Goal: Task Accomplishment & Management: Manage account settings

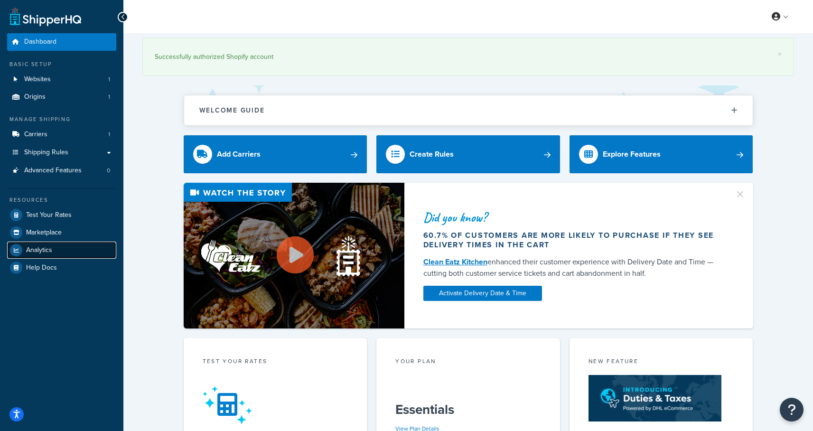
click at [47, 245] on link "Analytics" at bounding box center [61, 250] width 109 height 17
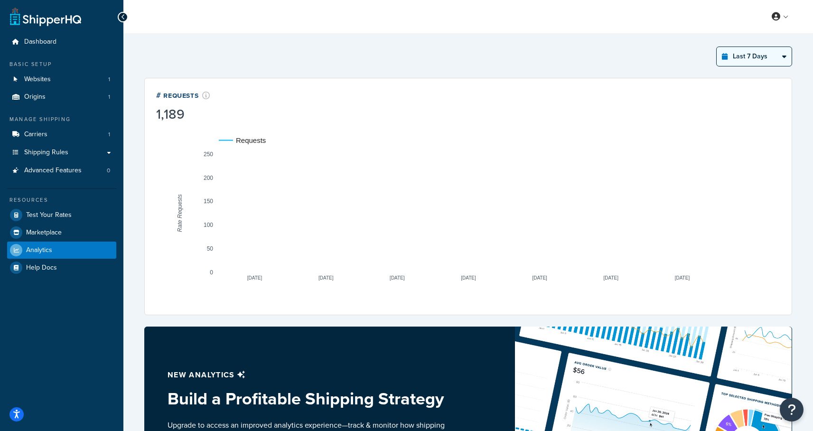
click at [759, 55] on select "Last 24 Hours Last 7 Days Last 30 Days Last 3 Months Last 6 Months Last 12 Mont…" at bounding box center [754, 56] width 75 height 19
select select "last_30_days"
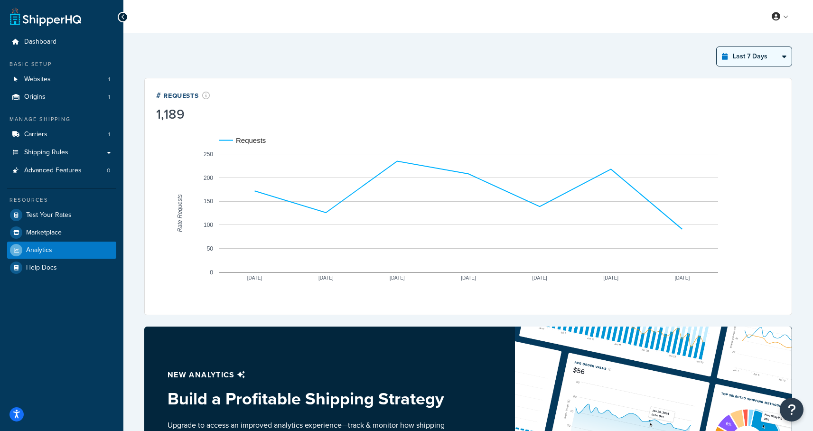
click at [717, 47] on select "Last 24 Hours Last 7 Days Last 30 Days Last 3 Months Last 6 Months Last 12 Mont…" at bounding box center [754, 56] width 75 height 19
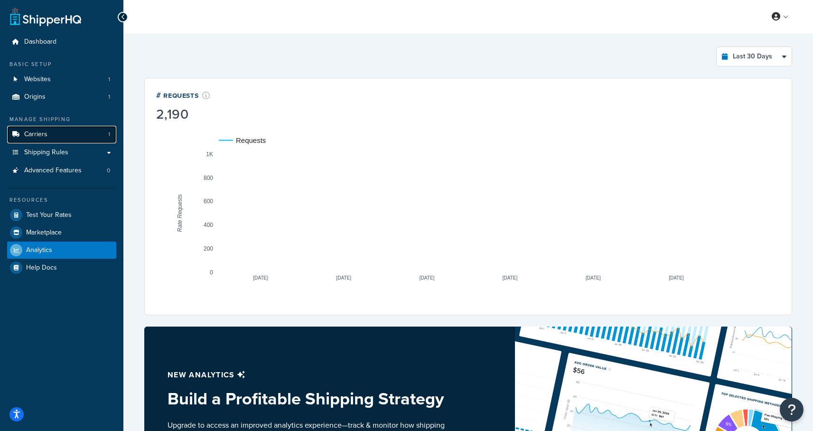
click at [42, 134] on span "Carriers" at bounding box center [35, 135] width 23 height 8
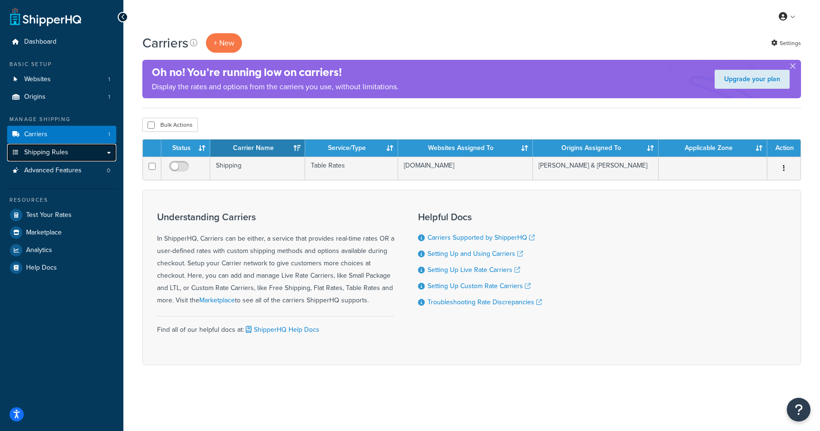
click at [58, 150] on span "Shipping Rules" at bounding box center [46, 153] width 44 height 8
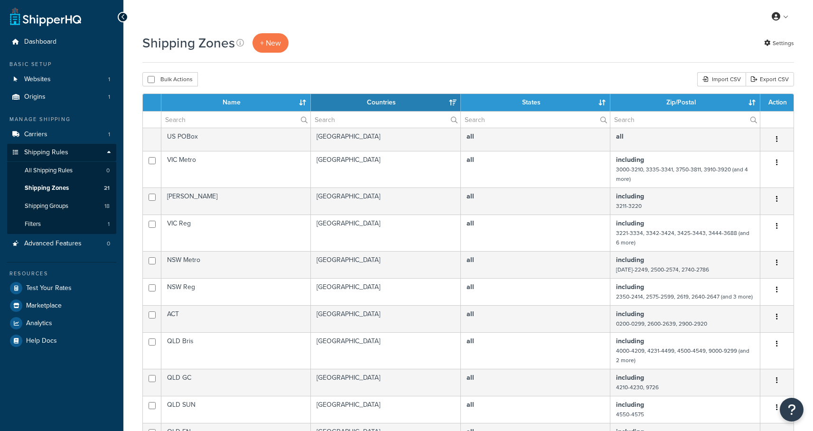
select select "15"
click at [54, 203] on span "Shipping Groups" at bounding box center [47, 206] width 44 height 8
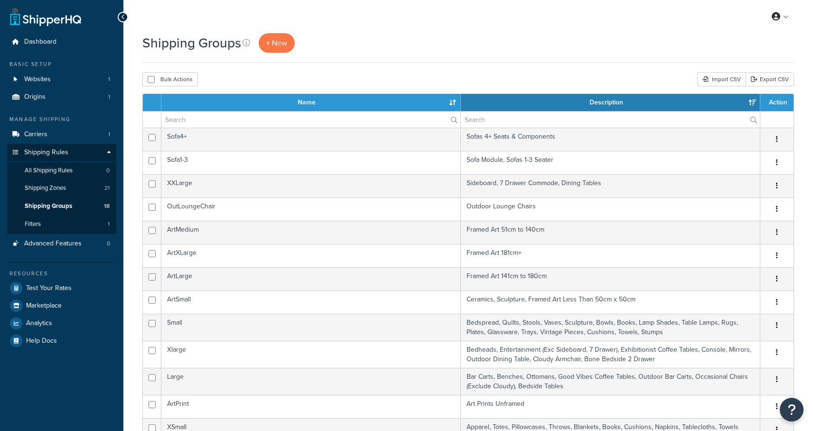
select select "15"
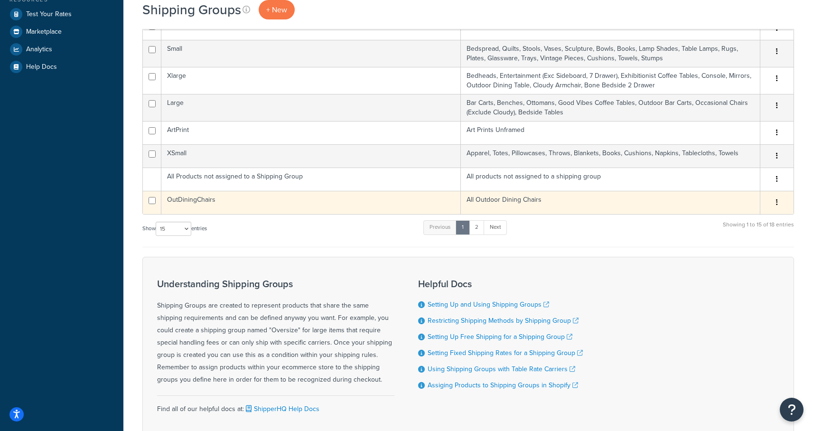
scroll to position [225, 0]
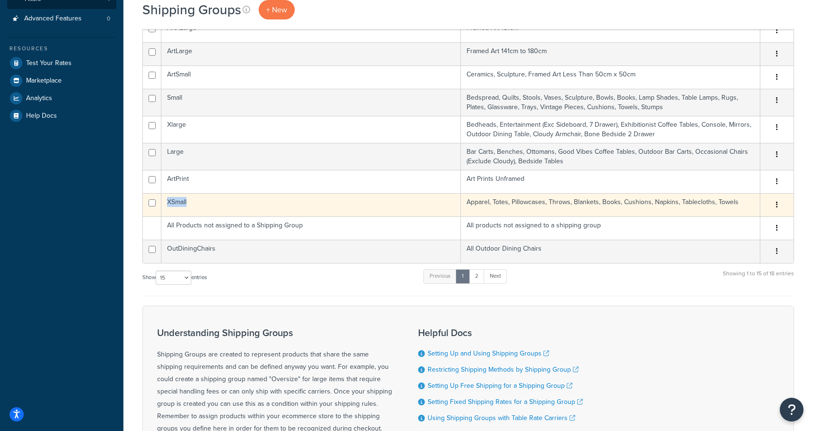
drag, startPoint x: 204, startPoint y: 204, endPoint x: 164, endPoint y: 202, distance: 40.4
click at [163, 203] on td "XSmall" at bounding box center [311, 204] width 300 height 23
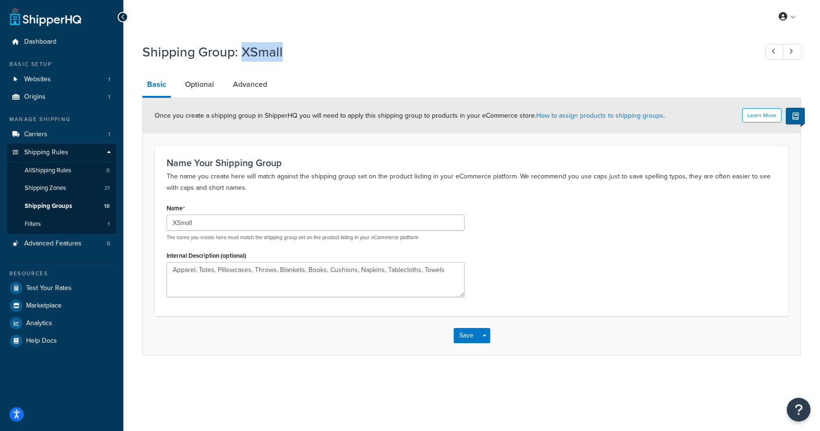
drag, startPoint x: 283, startPoint y: 50, endPoint x: 244, endPoint y: 49, distance: 38.9
click at [244, 49] on h1 "Shipping Group: XSmall" at bounding box center [445, 52] width 606 height 19
copy h1 "XSmall"
click at [159, 88] on link "Basic" at bounding box center [156, 85] width 28 height 25
click at [795, 50] on link at bounding box center [792, 52] width 19 height 16
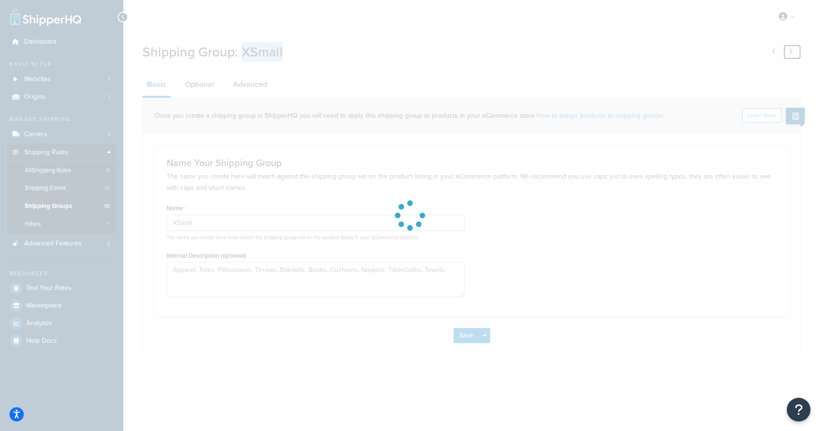
type input "Xlarge"
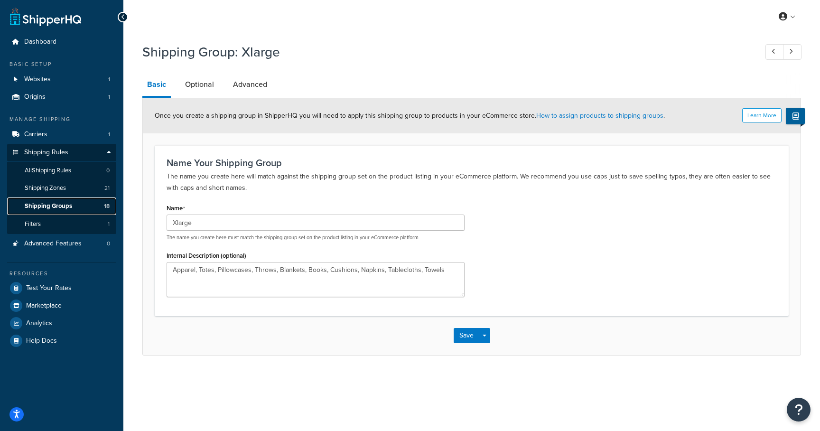
click at [43, 206] on span "Shipping Groups" at bounding box center [48, 206] width 47 height 8
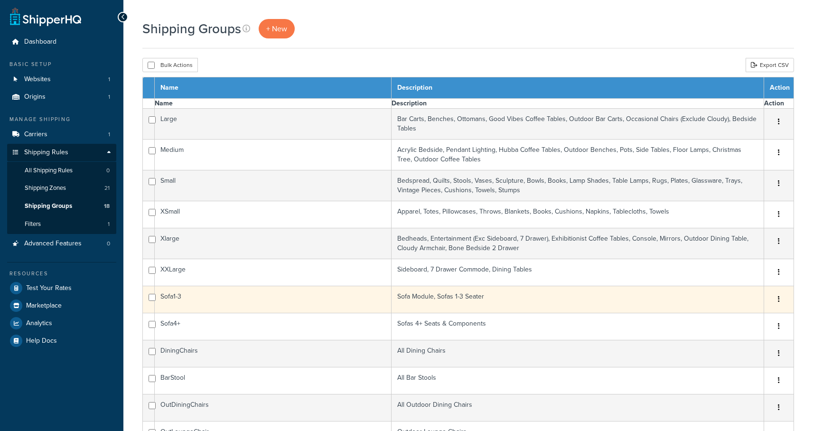
select select "15"
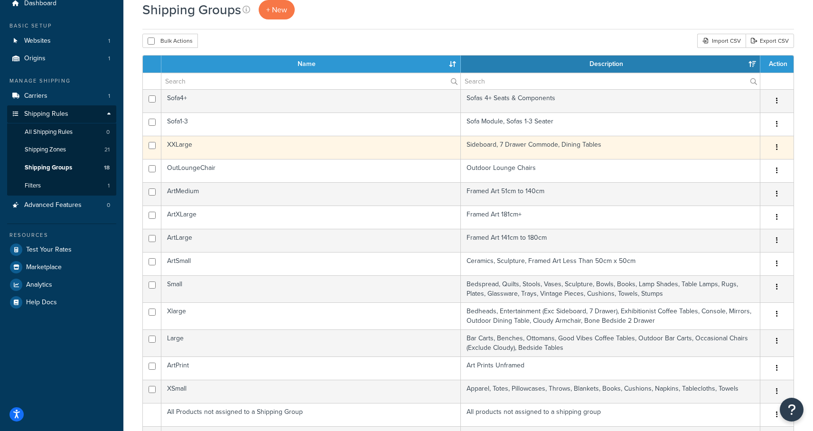
scroll to position [88, 0]
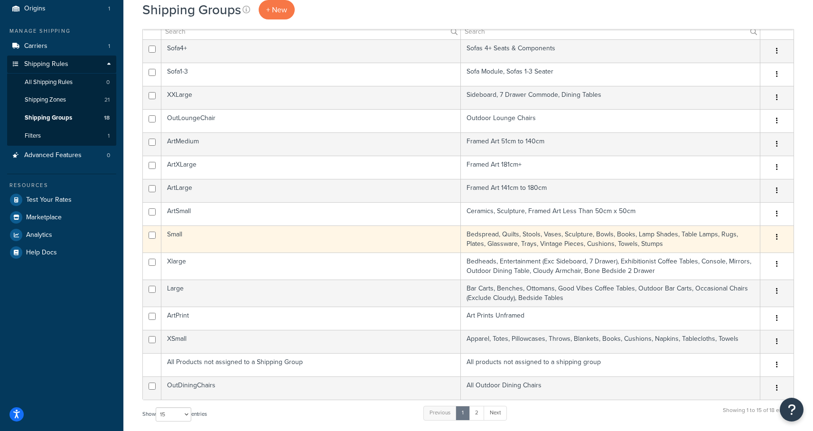
click at [174, 235] on td "Small" at bounding box center [311, 239] width 300 height 27
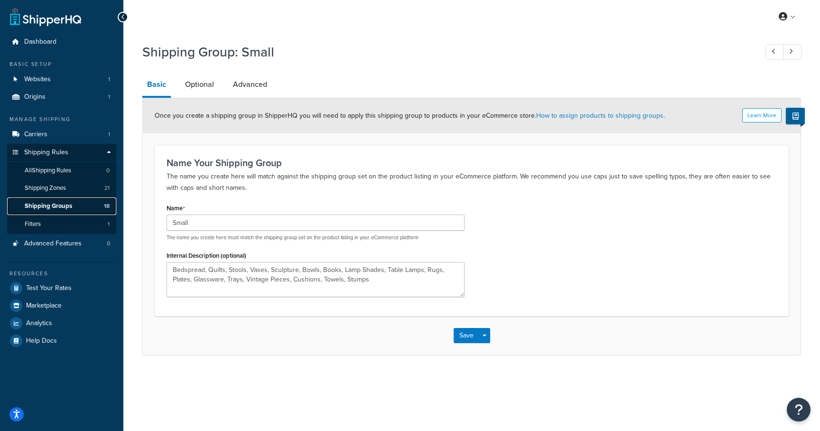
click at [47, 198] on link "Shipping Groups 18" at bounding box center [61, 207] width 109 height 18
click at [48, 201] on link "Shipping Groups 18" at bounding box center [61, 207] width 109 height 18
click at [49, 204] on span "Shipping Groups" at bounding box center [48, 206] width 47 height 8
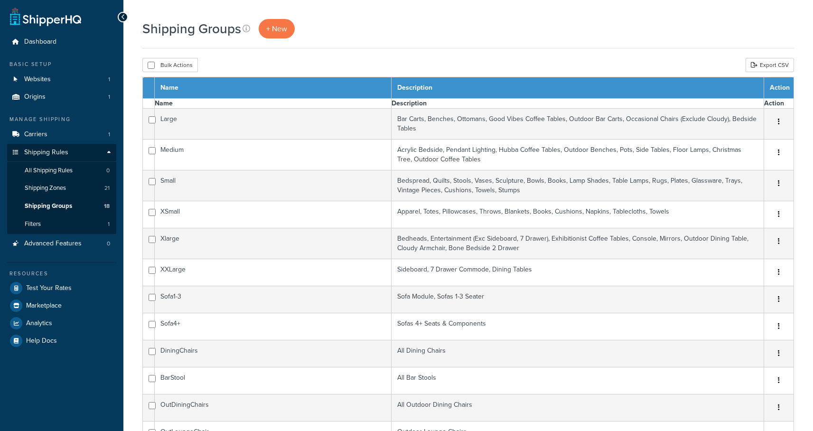
select select "15"
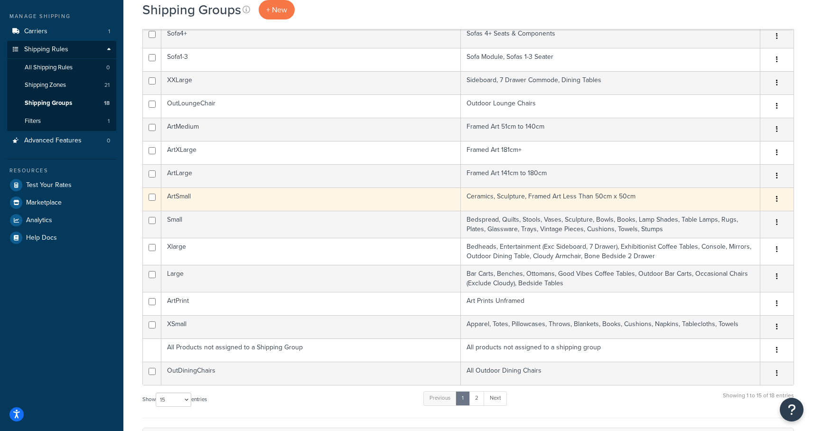
scroll to position [106, 0]
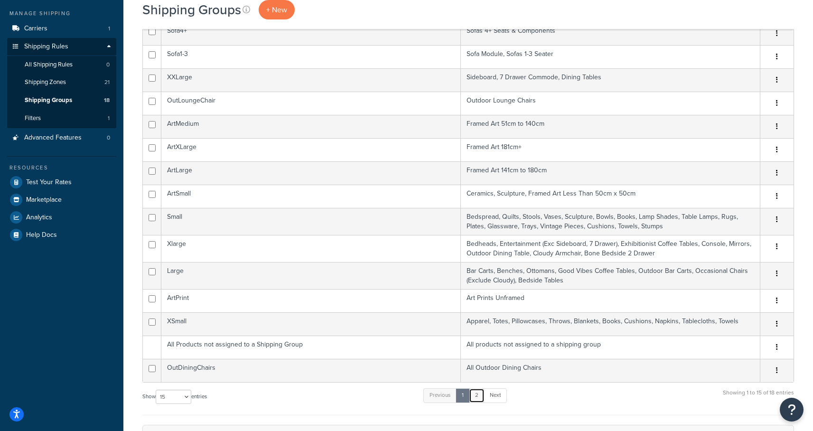
click at [477, 395] on link "2" at bounding box center [477, 395] width 16 height 14
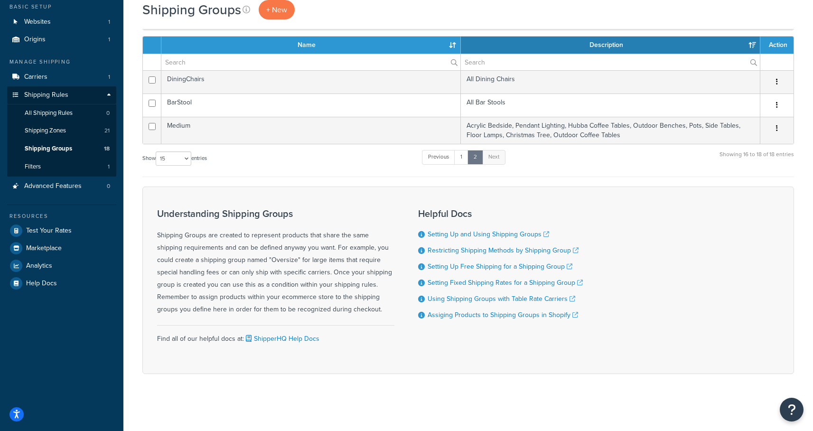
scroll to position [57, 0]
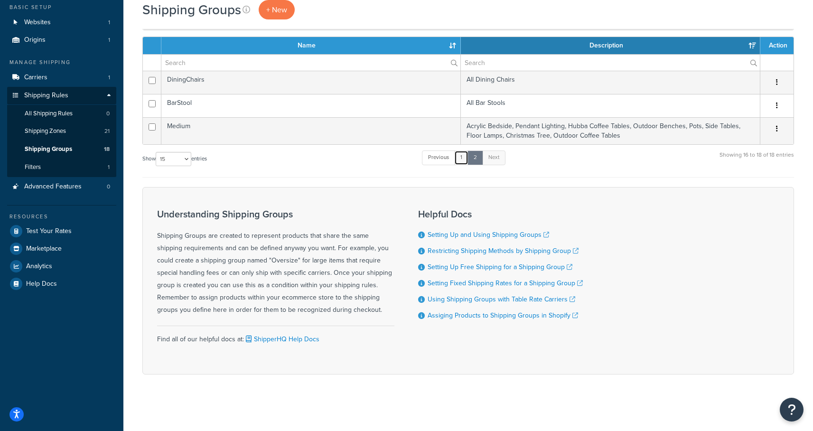
click at [458, 159] on link "1" at bounding box center [461, 158] width 14 height 14
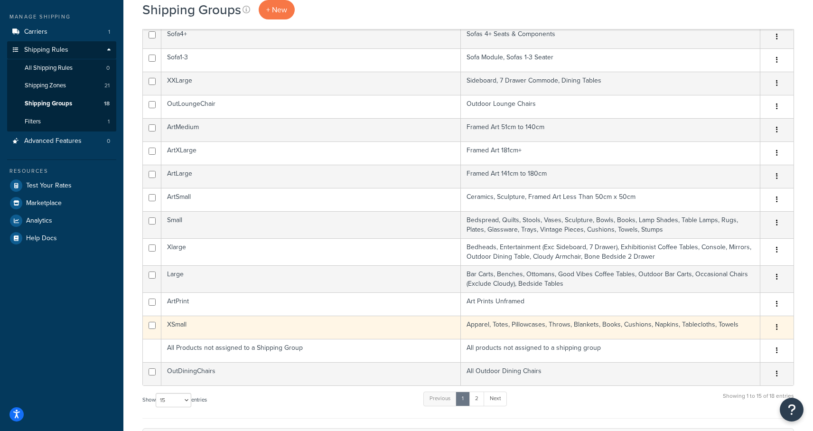
scroll to position [286, 0]
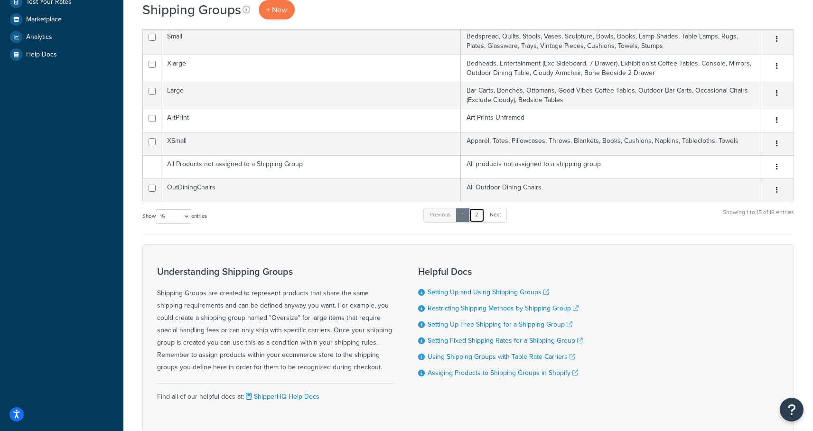
click at [479, 216] on link "2" at bounding box center [477, 215] width 16 height 14
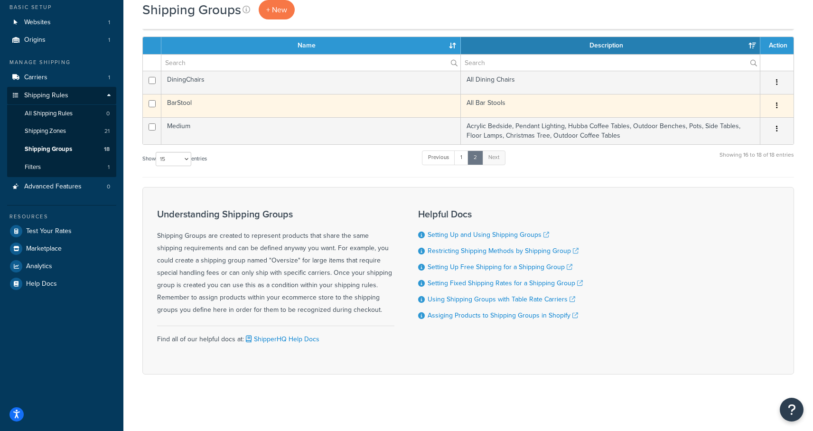
click at [186, 103] on td "BarStool" at bounding box center [311, 105] width 300 height 23
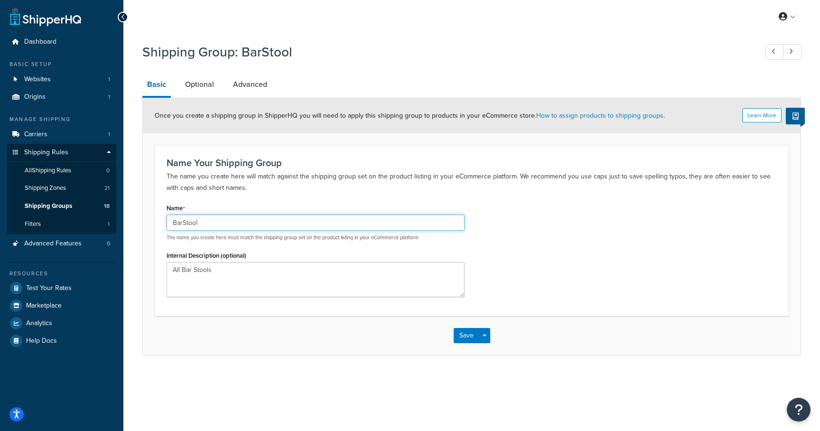
click at [205, 222] on input "BarStool" at bounding box center [316, 223] width 298 height 16
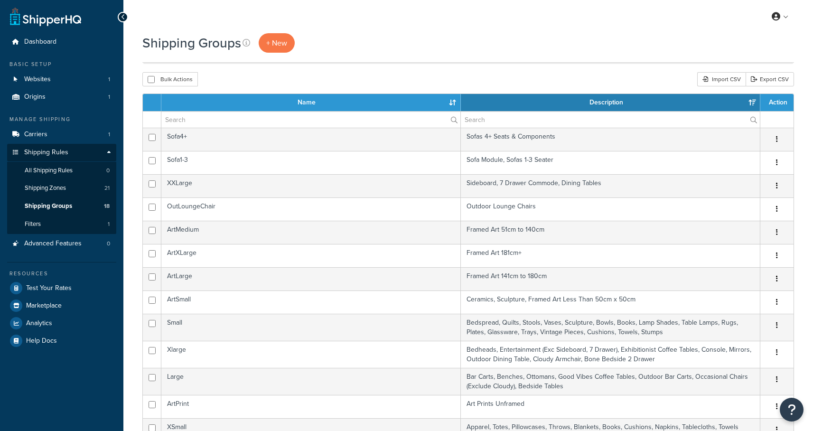
select select "15"
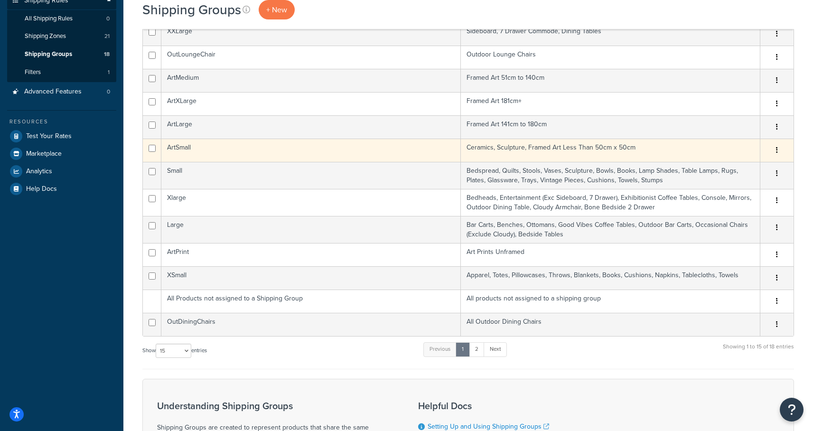
scroll to position [170, 0]
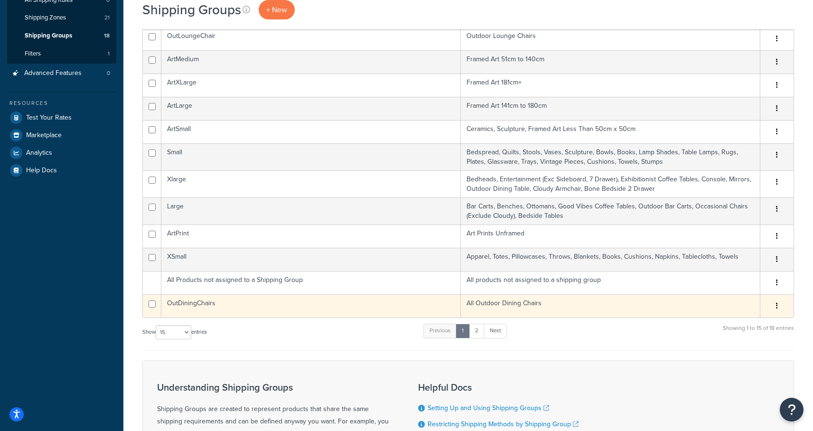
click at [202, 304] on td "OutDiningChairs" at bounding box center [311, 305] width 300 height 23
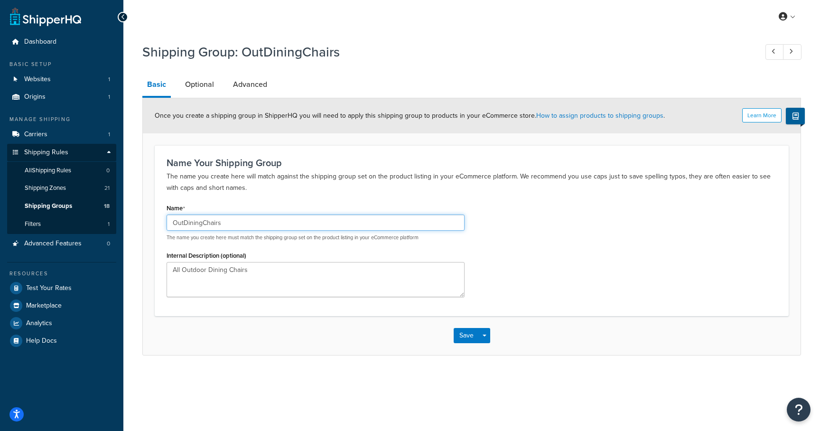
click at [225, 225] on input "OutDiningChairs" at bounding box center [316, 223] width 298 height 16
type input "OutDiningChair"
click at [461, 335] on button "Save" at bounding box center [467, 335] width 26 height 15
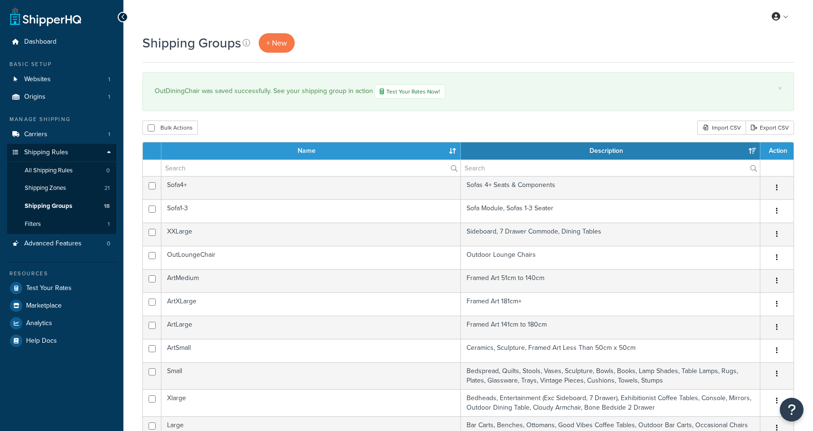
select select "15"
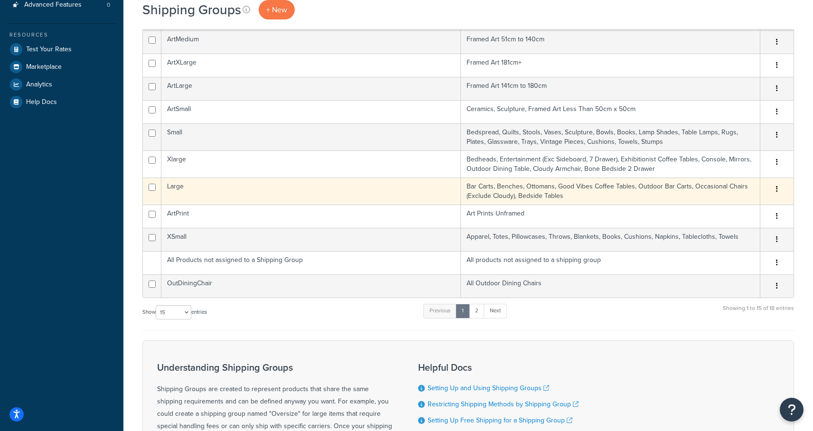
scroll to position [241, 0]
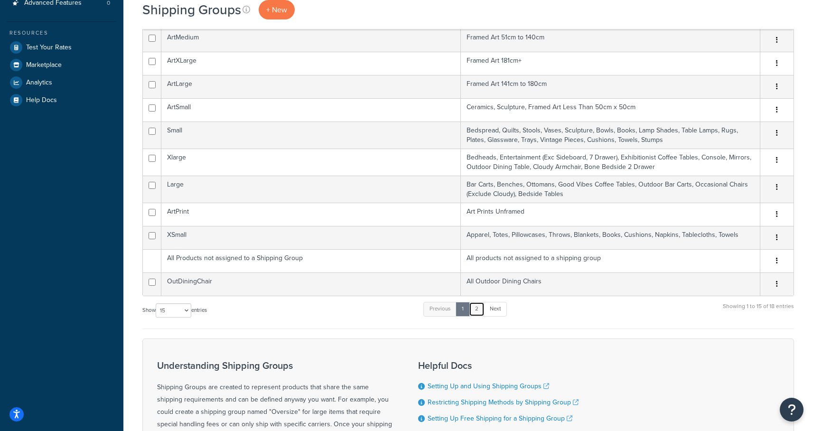
click at [482, 311] on link "2" at bounding box center [477, 309] width 16 height 14
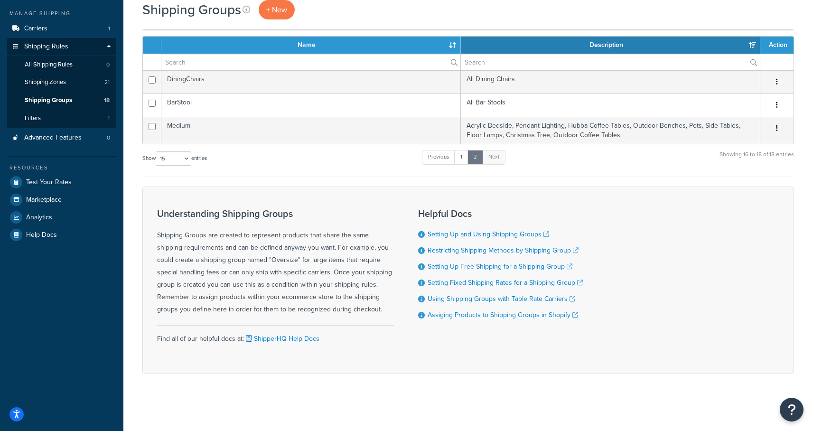
scroll to position [106, 0]
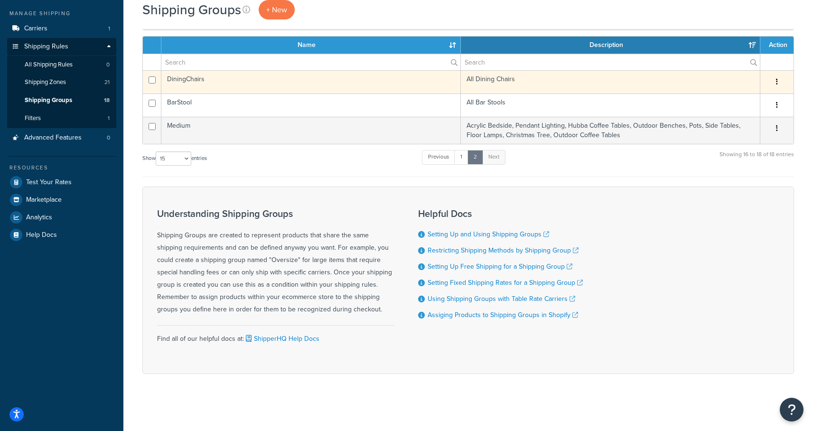
click at [242, 74] on td "DiningChairs" at bounding box center [311, 81] width 300 height 23
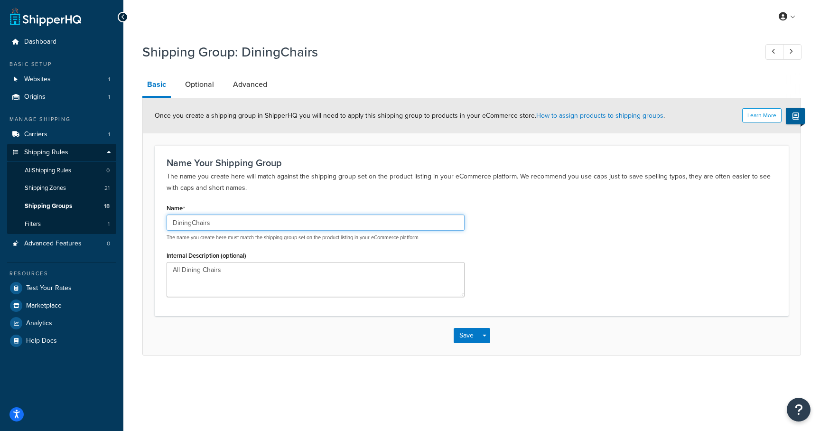
click at [226, 216] on input "DiningChairs" at bounding box center [316, 223] width 298 height 16
click at [226, 224] on input "DiningChairs" at bounding box center [316, 223] width 298 height 16
type input "DiningChair"
click at [465, 338] on button "Save" at bounding box center [467, 335] width 26 height 15
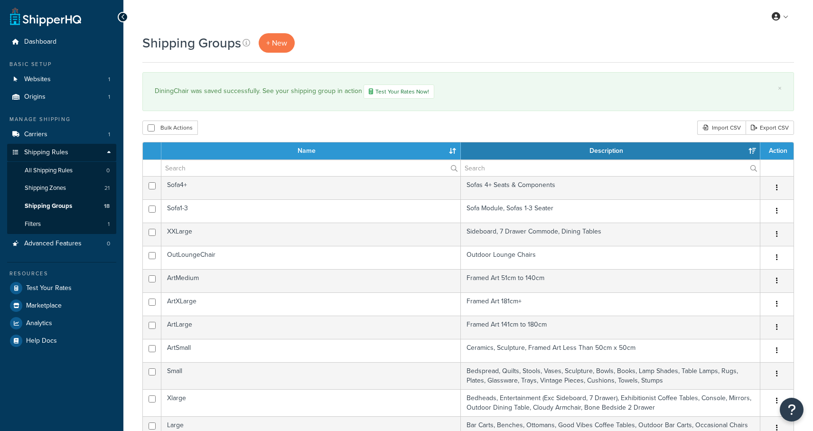
select select "15"
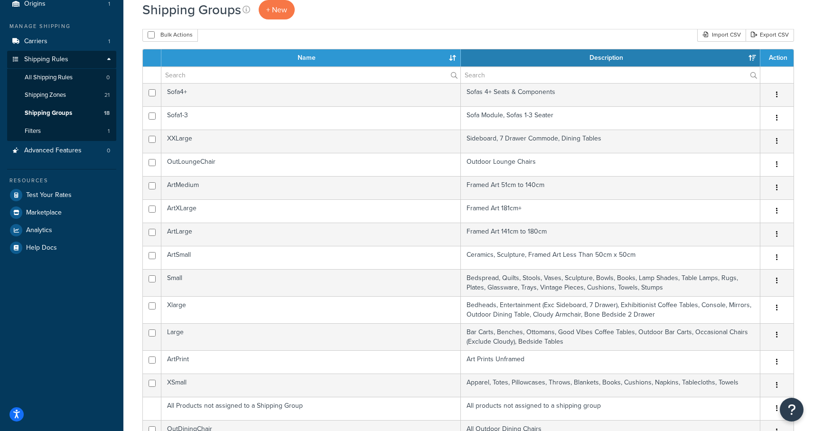
scroll to position [393, 0]
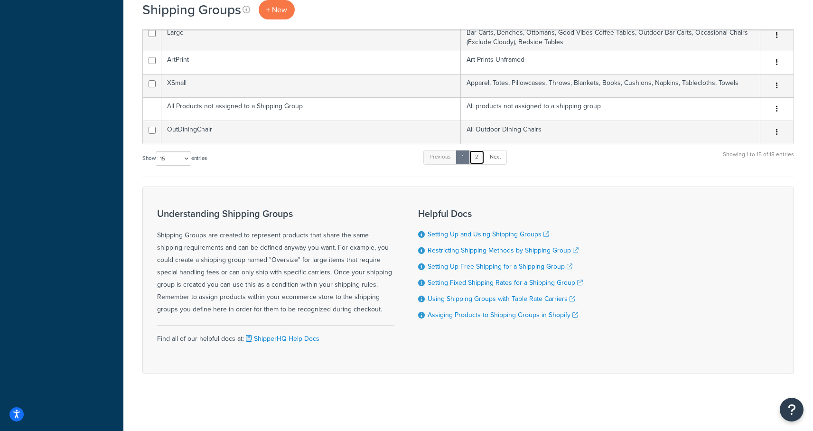
click at [483, 160] on link "2" at bounding box center [477, 157] width 16 height 14
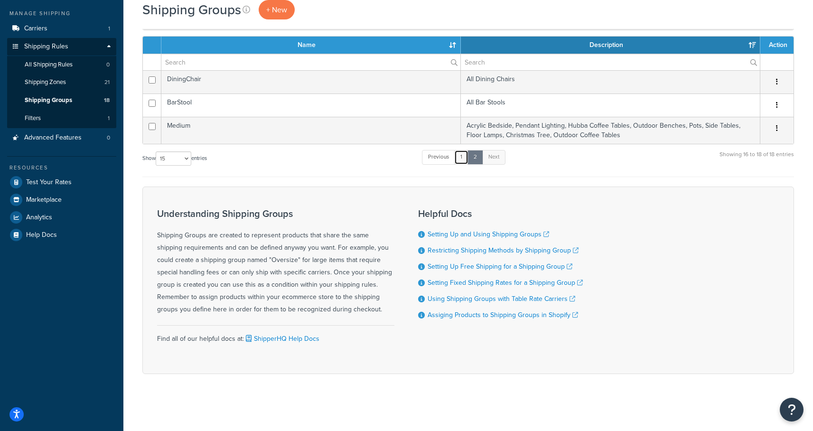
click at [461, 159] on link "1" at bounding box center [461, 157] width 14 height 14
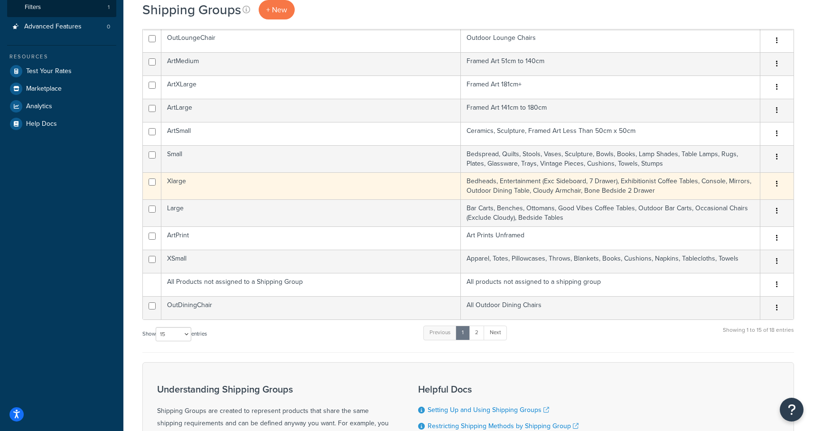
scroll to position [215, 0]
click at [172, 184] on td "Xlarge" at bounding box center [311, 187] width 300 height 27
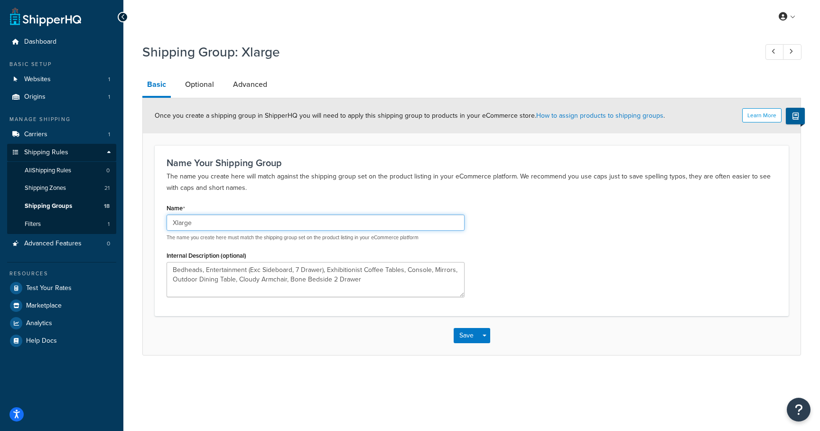
click at [177, 226] on input "Xlarge" at bounding box center [316, 223] width 298 height 16
type input "XLarge"
click at [466, 336] on button "Save" at bounding box center [467, 335] width 26 height 15
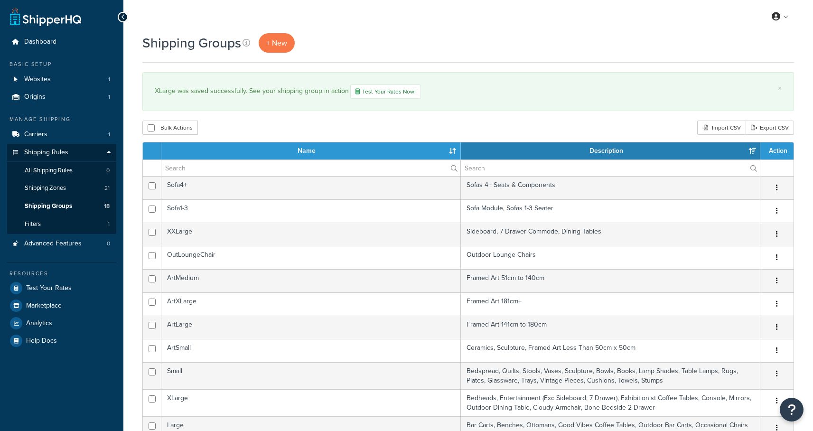
select select "15"
click at [182, 222] on td "Sofa1-3" at bounding box center [311, 210] width 300 height 23
select select "15"
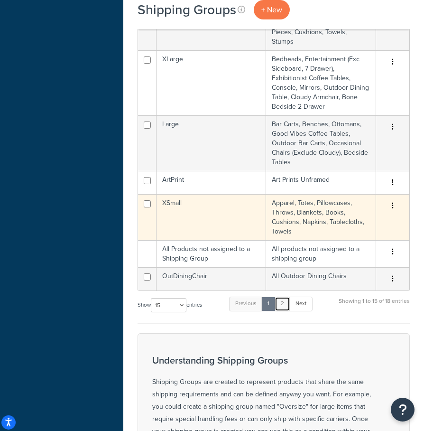
scroll to position [380, 0]
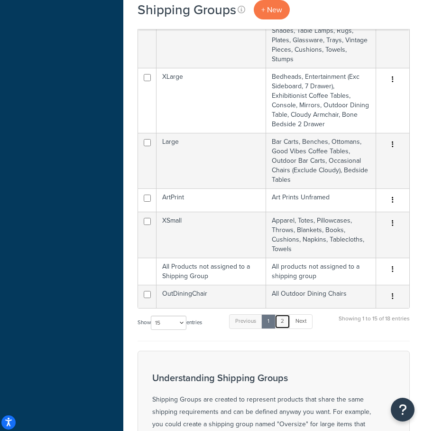
click at [286, 314] on link "2" at bounding box center [283, 321] width 16 height 14
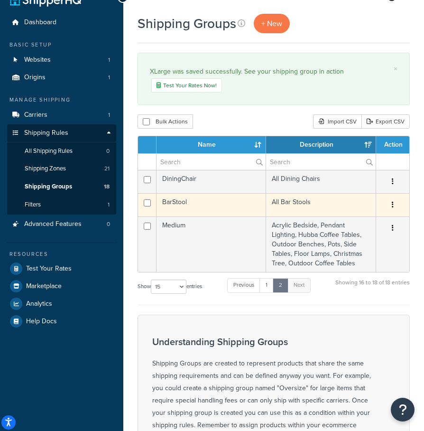
scroll to position [0, 0]
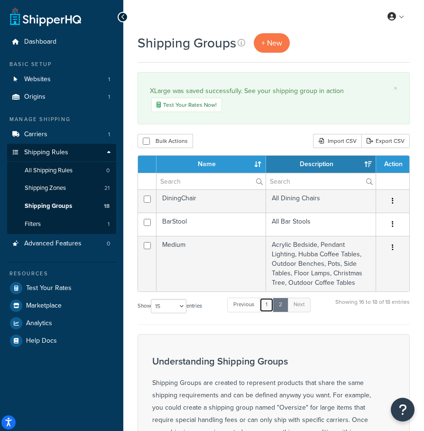
click at [269, 306] on link "1" at bounding box center [267, 305] width 14 height 14
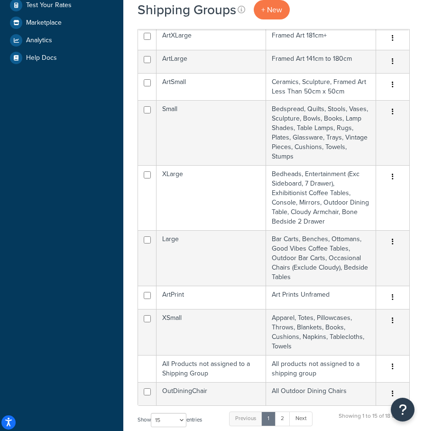
scroll to position [286, 0]
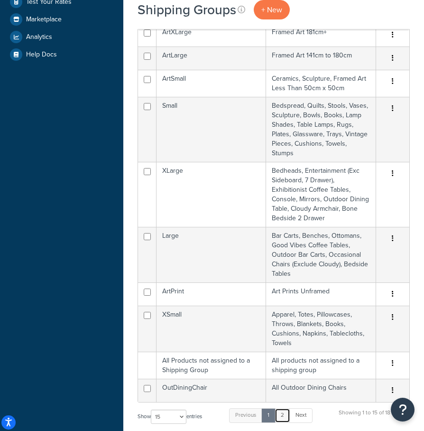
click at [284, 408] on link "2" at bounding box center [283, 415] width 16 height 14
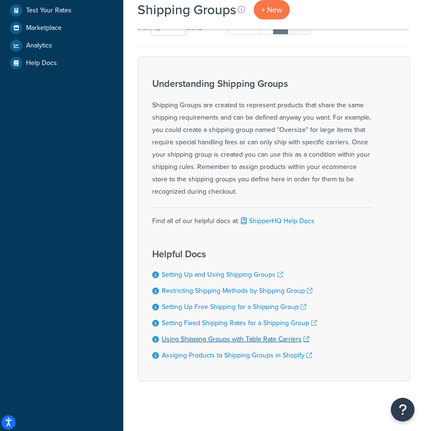
scroll to position [14, 0]
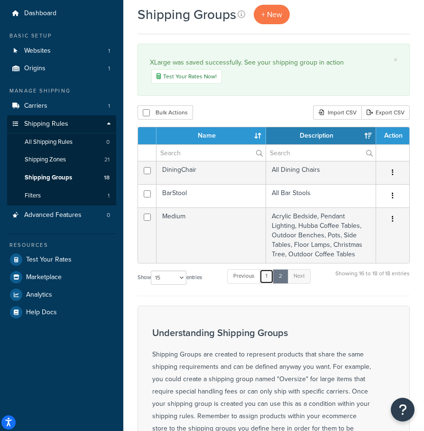
click at [267, 279] on link "1" at bounding box center [267, 276] width 14 height 14
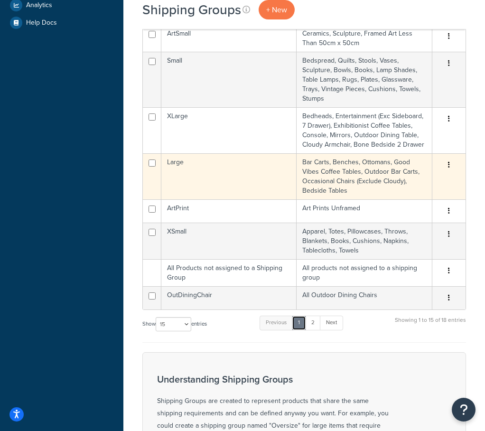
scroll to position [261, 0]
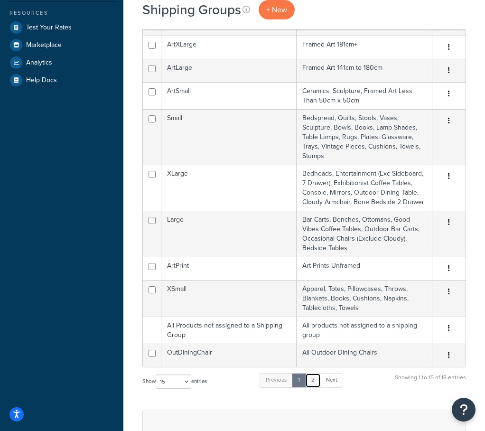
click at [313, 380] on link "2" at bounding box center [313, 380] width 16 height 14
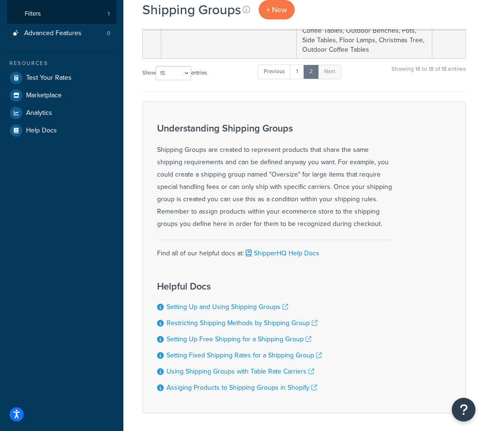
scroll to position [67, 0]
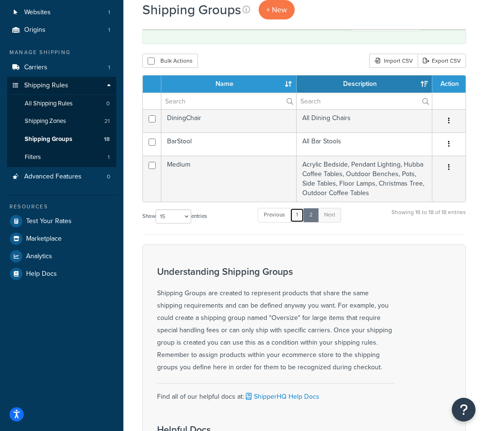
click at [299, 215] on link "1" at bounding box center [297, 215] width 14 height 14
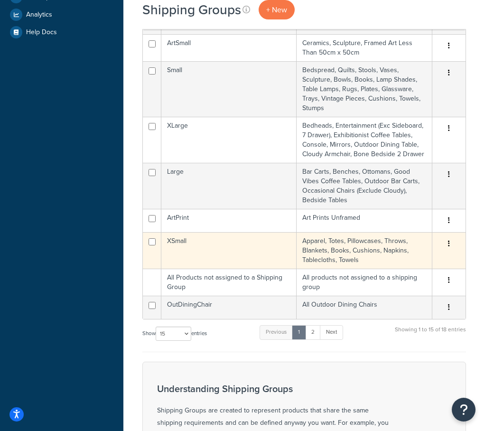
scroll to position [290, 0]
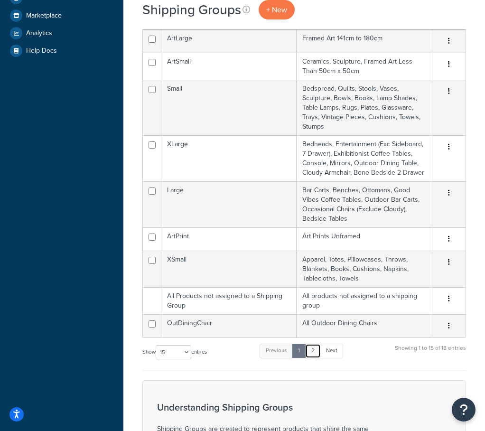
click at [312, 353] on link "2" at bounding box center [313, 351] width 16 height 14
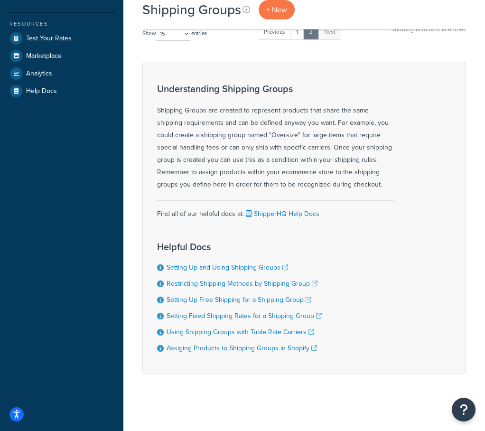
scroll to position [0, 0]
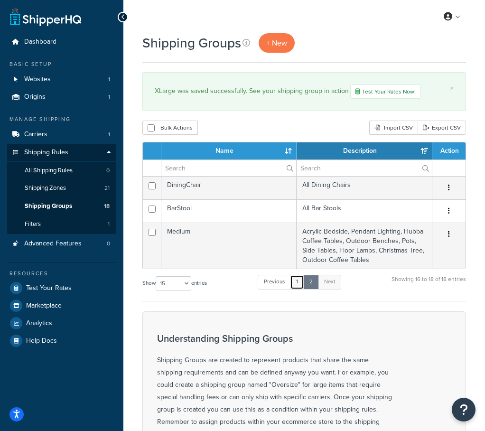
click at [303, 283] on link "1" at bounding box center [297, 282] width 14 height 14
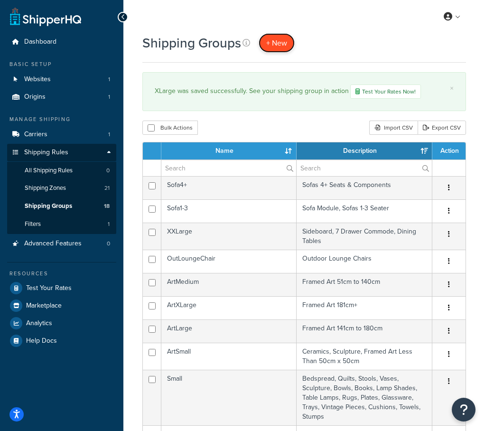
click at [276, 43] on span "+ New" at bounding box center [276, 43] width 21 height 11
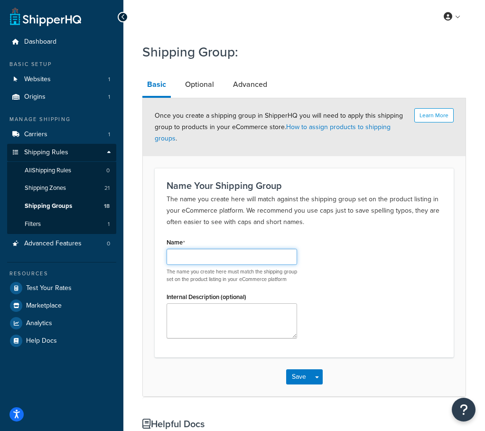
click at [185, 257] on input "Name" at bounding box center [232, 257] width 131 height 16
type input "Swatch"
click at [334, 292] on div "Name Swatch The name you create here must match the shipping group set on the p…" at bounding box center [305, 291] width 290 height 110
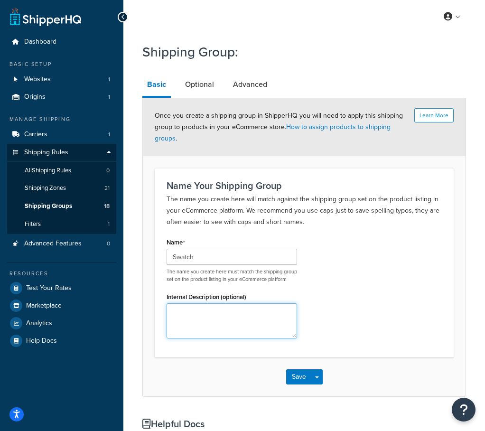
click at [225, 322] on textarea "Internal Description (optional)" at bounding box center [232, 320] width 131 height 35
type textarea "For Swatches Only"
click at [301, 382] on button "Save" at bounding box center [299, 376] width 26 height 15
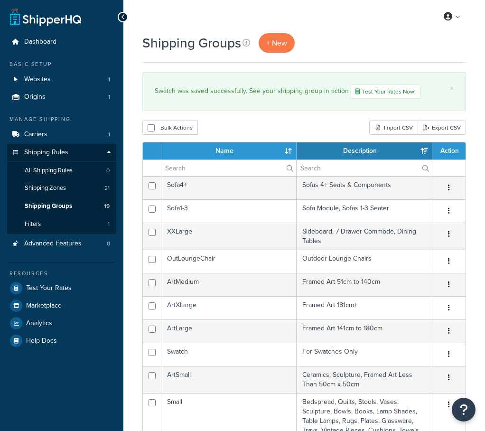
select select "15"
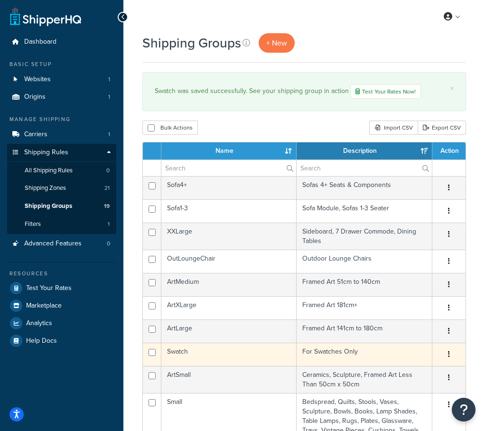
click at [183, 354] on td "Swatch" at bounding box center [228, 354] width 135 height 23
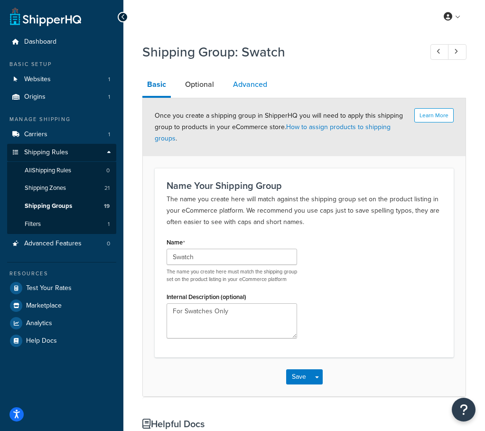
click at [266, 81] on link "Advanced" at bounding box center [250, 84] width 44 height 23
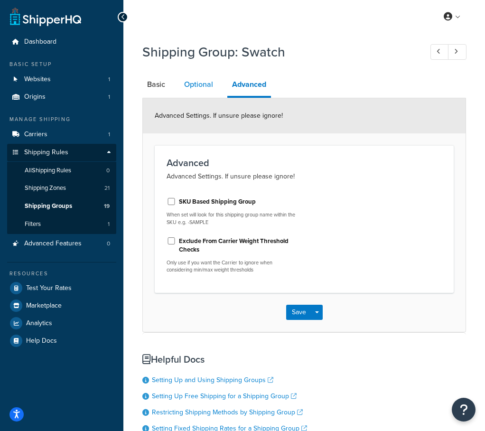
click at [202, 86] on link "Optional" at bounding box center [198, 84] width 38 height 23
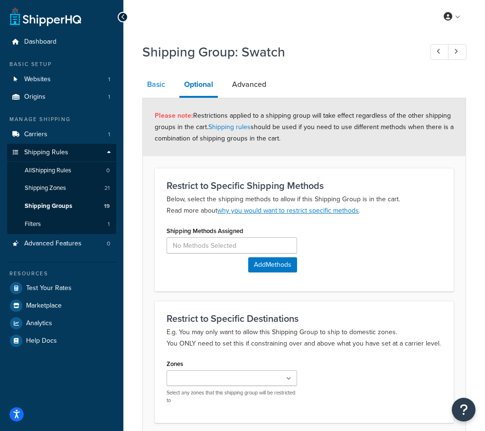
click at [152, 83] on link "Basic" at bounding box center [156, 84] width 28 height 23
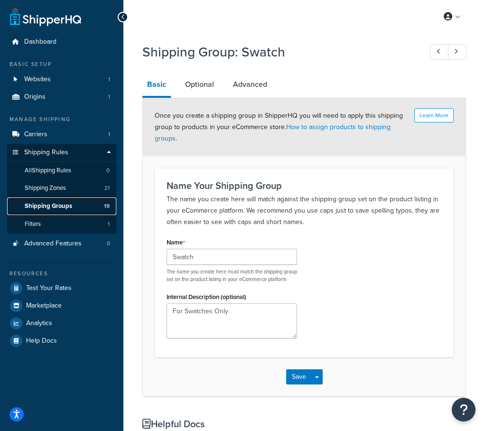
click at [47, 204] on span "Shipping Groups" at bounding box center [48, 206] width 47 height 8
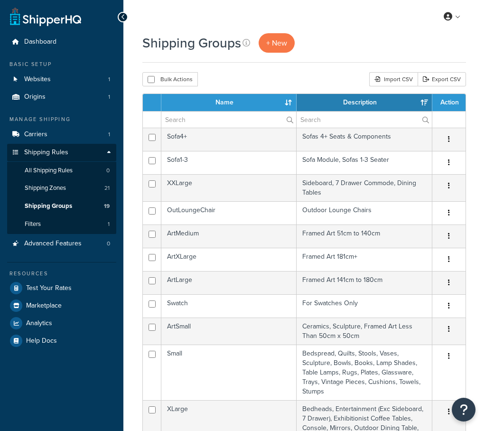
select select "15"
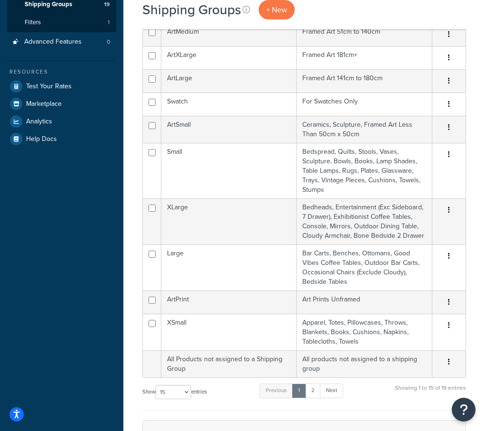
scroll to position [224, 0]
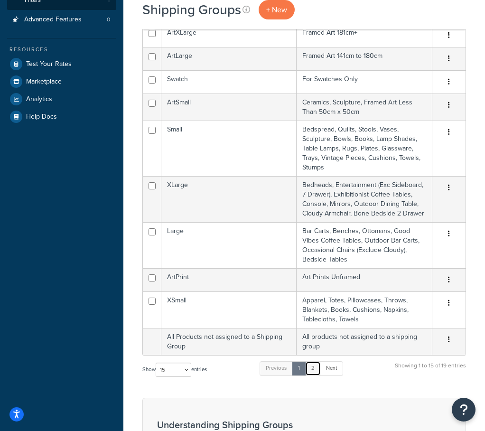
click at [312, 368] on link "2" at bounding box center [313, 368] width 16 height 14
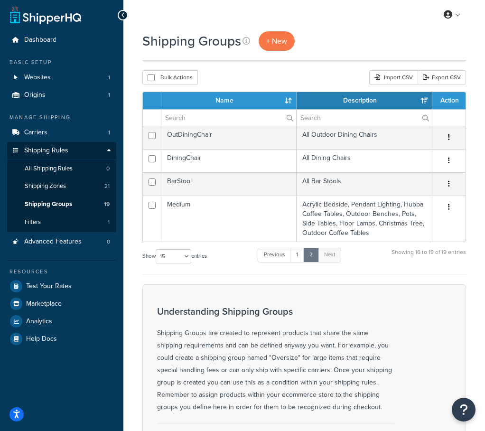
scroll to position [0, 0]
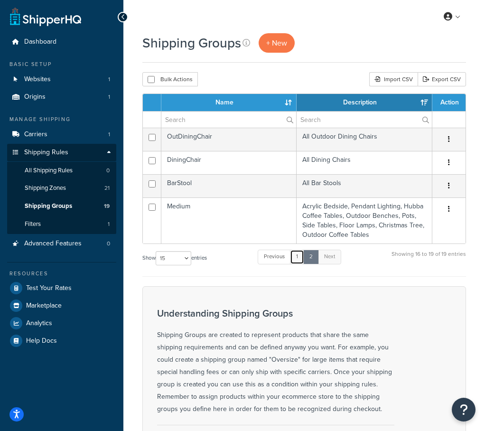
click at [300, 257] on link "1" at bounding box center [297, 257] width 14 height 14
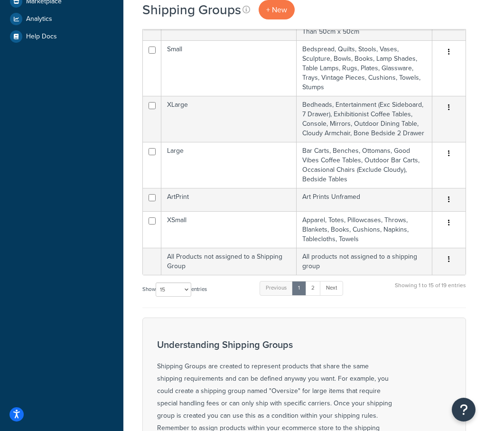
scroll to position [305, 0]
click at [317, 289] on link "2" at bounding box center [313, 288] width 16 height 14
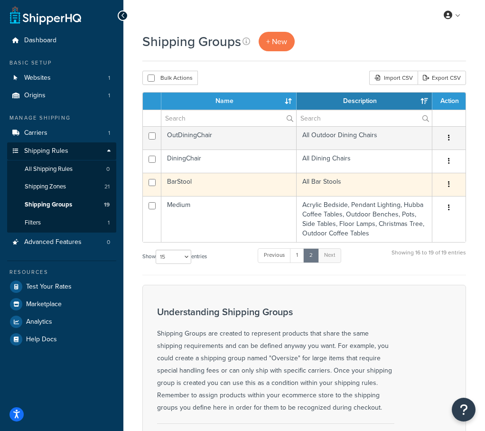
scroll to position [0, 0]
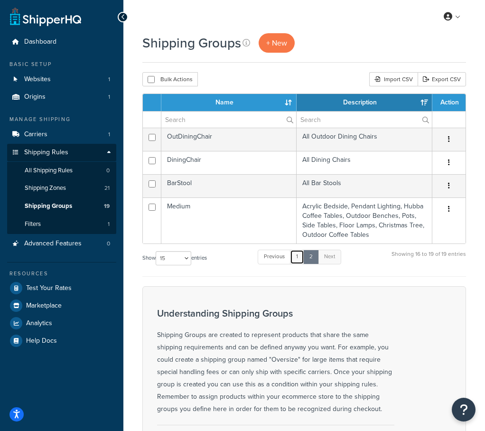
click at [302, 256] on link "1" at bounding box center [297, 257] width 14 height 14
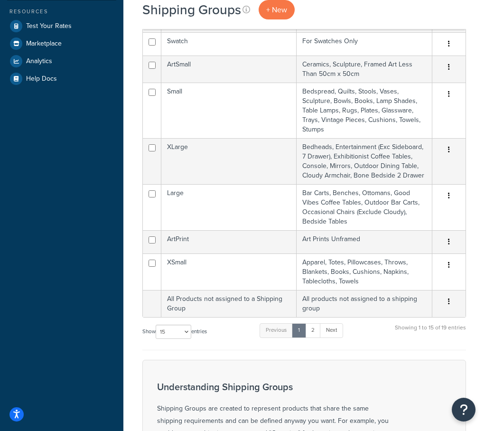
scroll to position [283, 0]
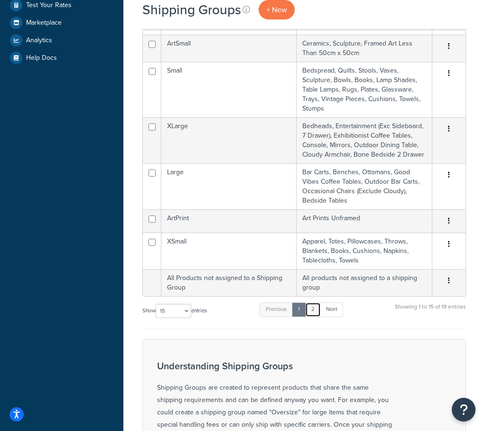
click at [314, 311] on link "2" at bounding box center [313, 309] width 16 height 14
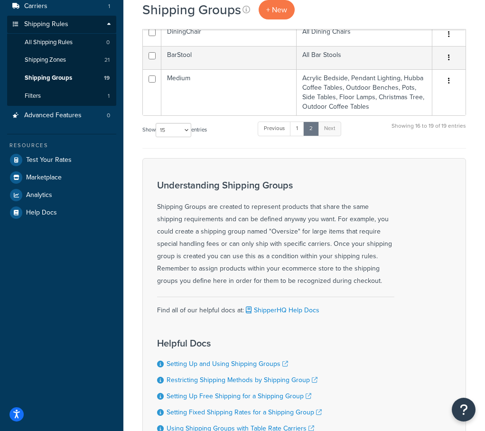
scroll to position [0, 0]
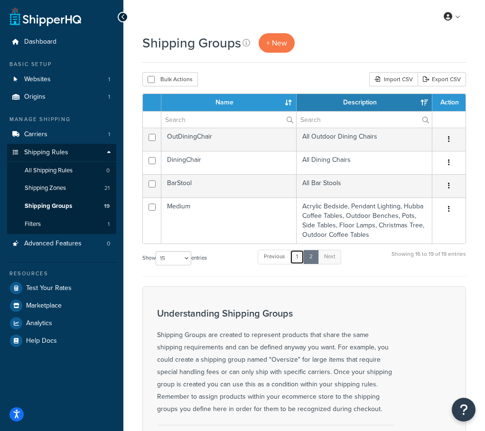
click at [297, 255] on link "1" at bounding box center [297, 257] width 14 height 14
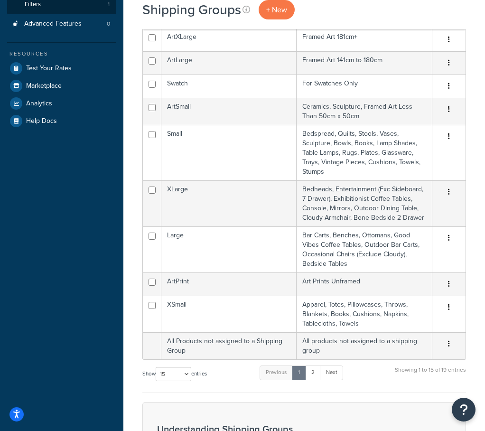
scroll to position [202, 0]
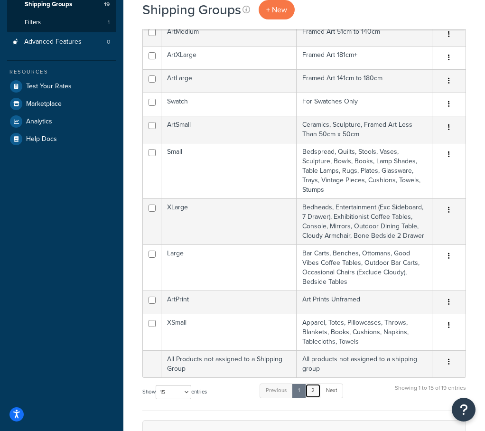
click at [313, 391] on link "2" at bounding box center [313, 391] width 16 height 14
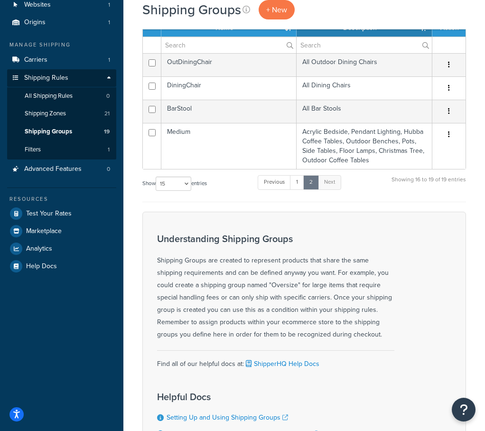
scroll to position [64, 0]
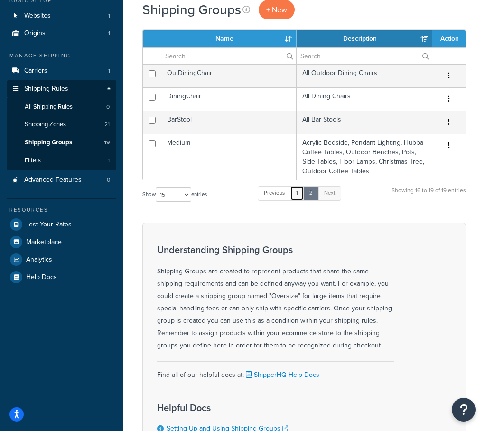
click at [299, 193] on link "1" at bounding box center [297, 193] width 14 height 14
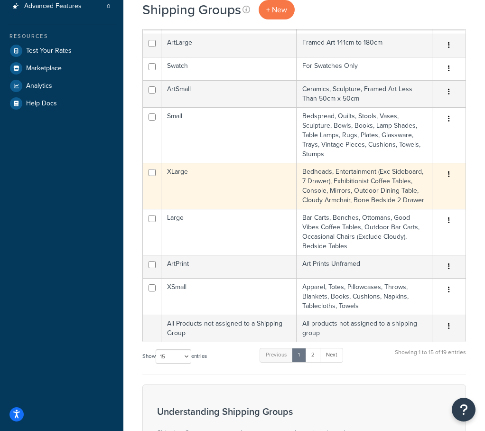
scroll to position [237, 0]
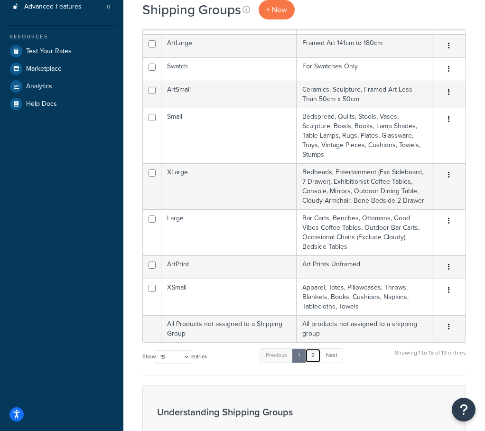
click at [312, 356] on link "2" at bounding box center [313, 356] width 16 height 14
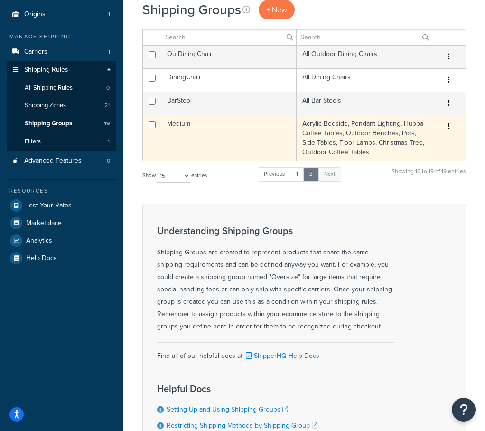
scroll to position [61, 0]
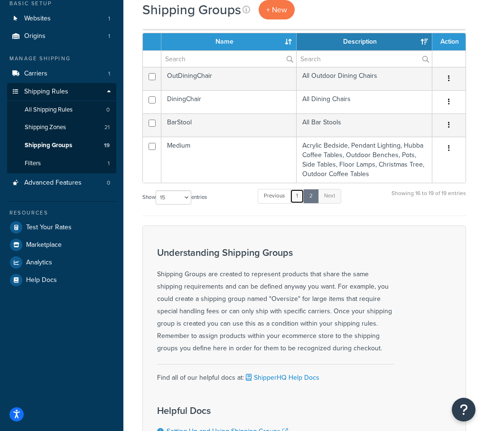
click at [298, 194] on link "1" at bounding box center [297, 196] width 14 height 14
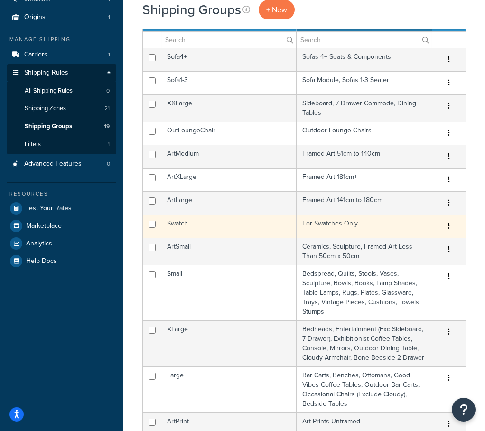
scroll to position [79, 0]
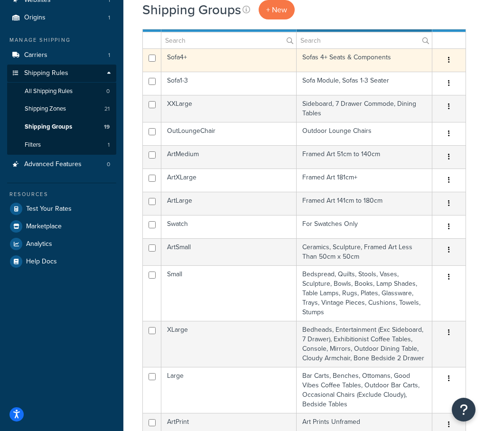
click at [218, 61] on td "Sofa4+" at bounding box center [228, 59] width 135 height 23
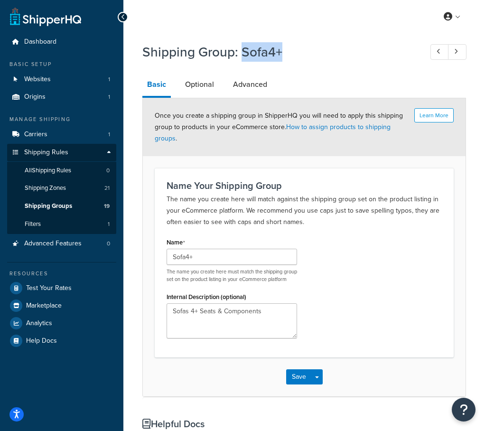
drag, startPoint x: 281, startPoint y: 54, endPoint x: 240, endPoint y: 49, distance: 40.6
click at [240, 49] on h1 "Shipping Group: Sofa4+" at bounding box center [277, 52] width 271 height 19
copy h1 "Sofa4+"
click at [455, 51] on icon at bounding box center [456, 51] width 4 height 6
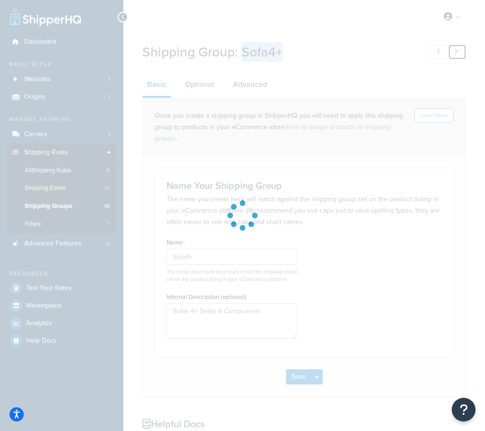
type input "DiningChair"
type textarea "All Dining Chairs"
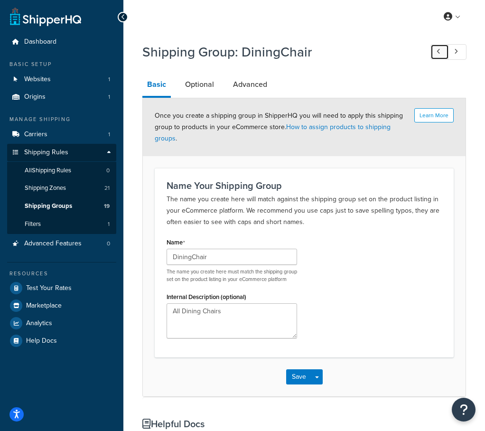
click at [442, 51] on link at bounding box center [440, 52] width 19 height 16
click at [442, 51] on div "Dashboard Basic Setup Websites 1 Origins 1 Manage Shipping Carriers 1 Shipping …" at bounding box center [242, 321] width 485 height 643
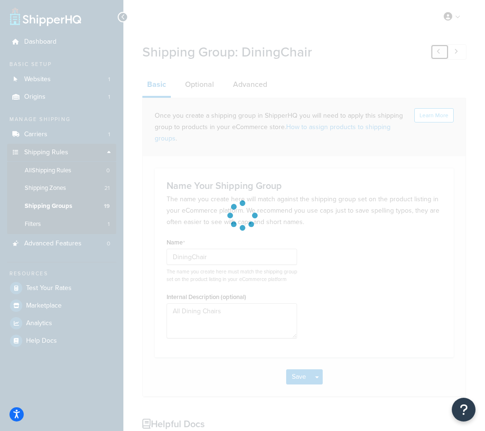
type input "Sofa4+"
type textarea "Sofas 4+ Seats & Components"
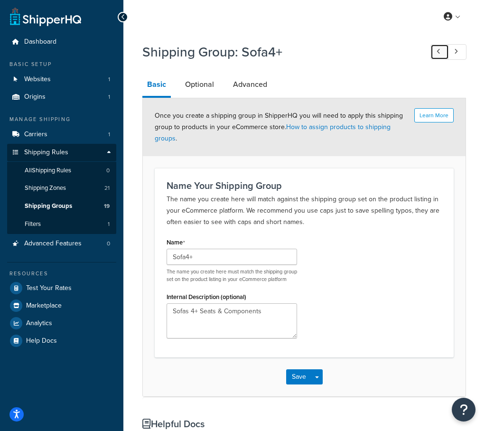
click at [442, 51] on link at bounding box center [440, 52] width 19 height 16
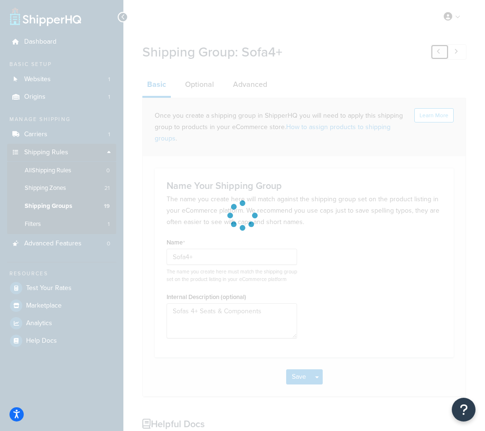
type input "Sofa1-3"
type textarea "Sofa Module, Sofas 1-3 Seater"
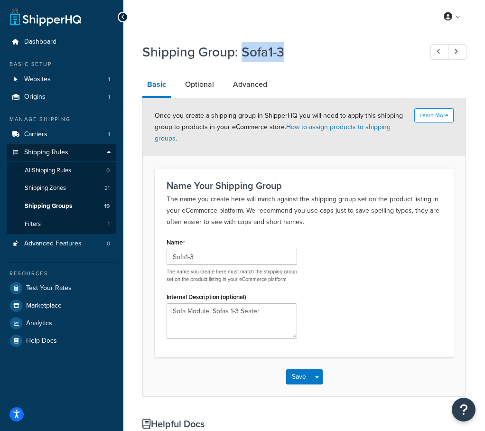
drag, startPoint x: 287, startPoint y: 52, endPoint x: 243, endPoint y: 50, distance: 44.2
click at [243, 50] on h1 "Shipping Group: Sofa1-3" at bounding box center [277, 52] width 271 height 19
copy h1 "Sofa1-3"
click at [454, 49] on icon at bounding box center [456, 51] width 4 height 6
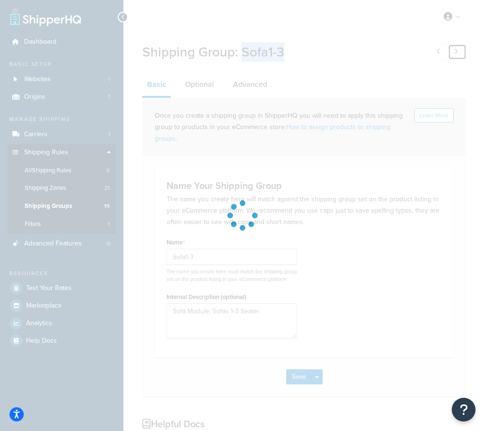
type input "Sofa4+"
type textarea "Sofas 4+ Seats & Components"
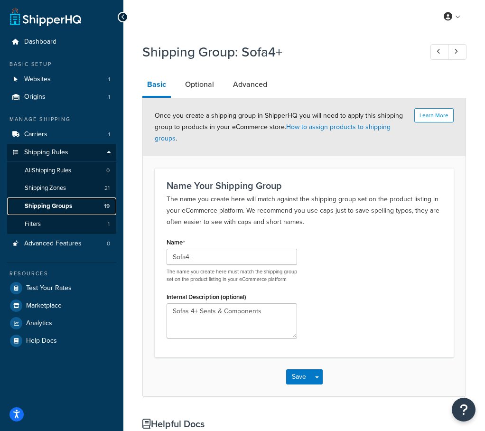
click at [45, 204] on span "Shipping Groups" at bounding box center [48, 206] width 47 height 8
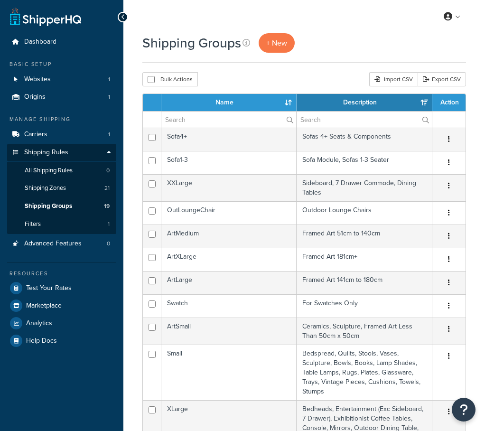
select select "15"
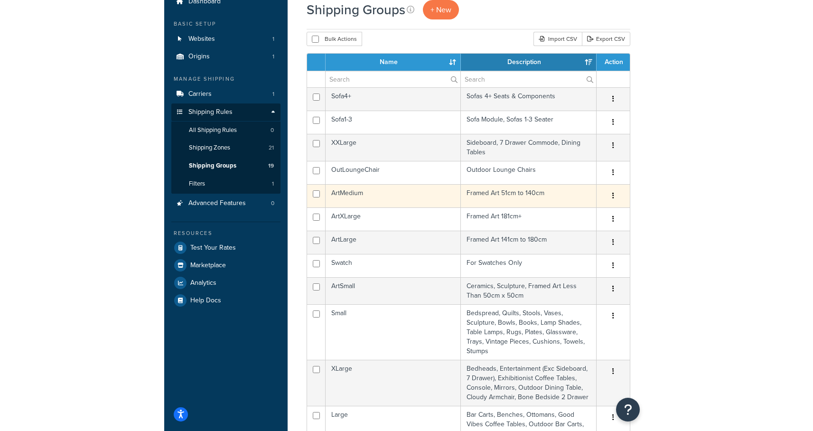
scroll to position [58, 0]
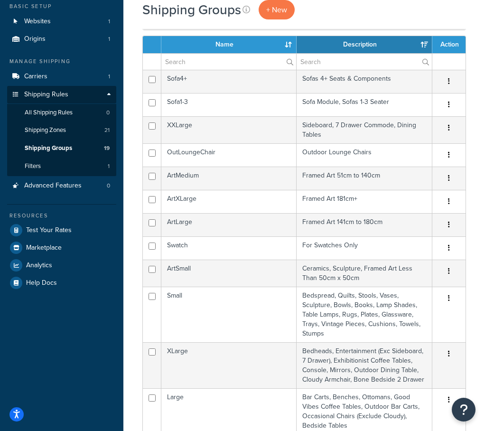
click at [288, 42] on th "Name" at bounding box center [228, 44] width 135 height 17
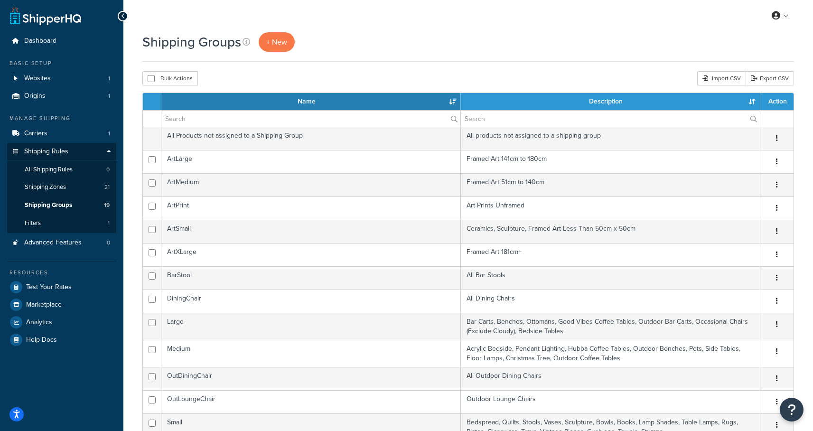
scroll to position [0, 0]
